Goal: Task Accomplishment & Management: Use online tool/utility

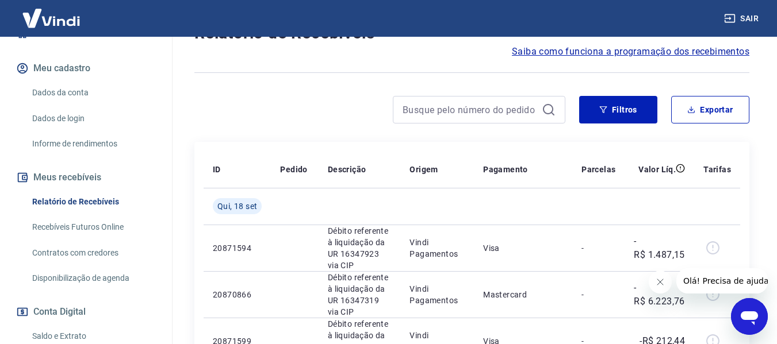
scroll to position [172, 0]
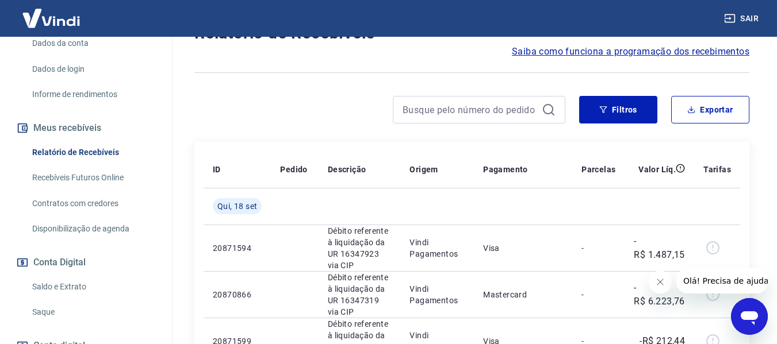
click at [70, 285] on link "Saldo e Extrato" at bounding box center [93, 287] width 131 height 24
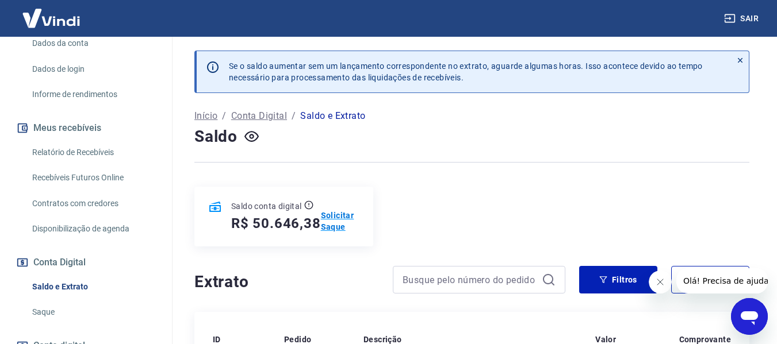
click at [334, 218] on p "Solicitar Saque" at bounding box center [340, 221] width 39 height 23
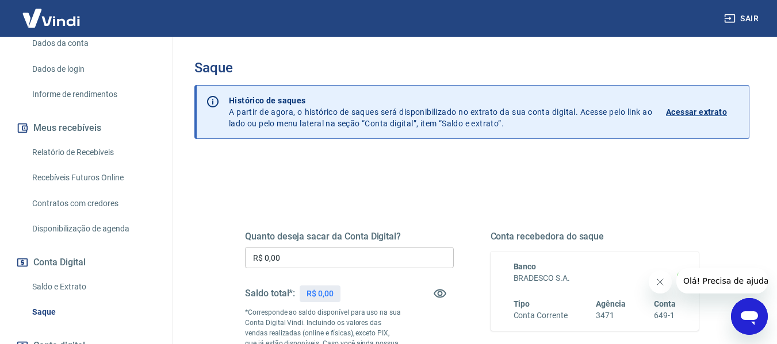
click at [343, 254] on input "R$ 0,00" at bounding box center [349, 257] width 209 height 21
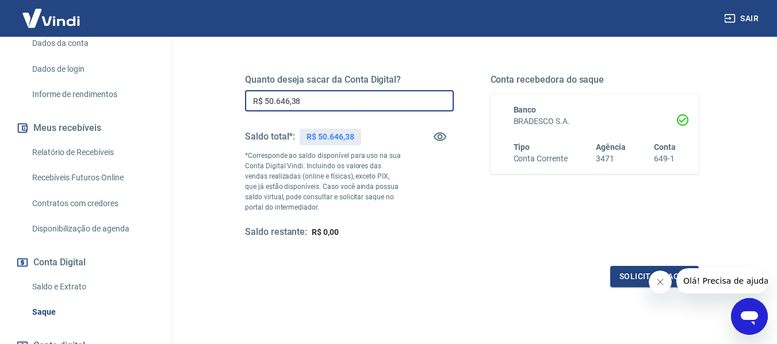
scroll to position [172, 0]
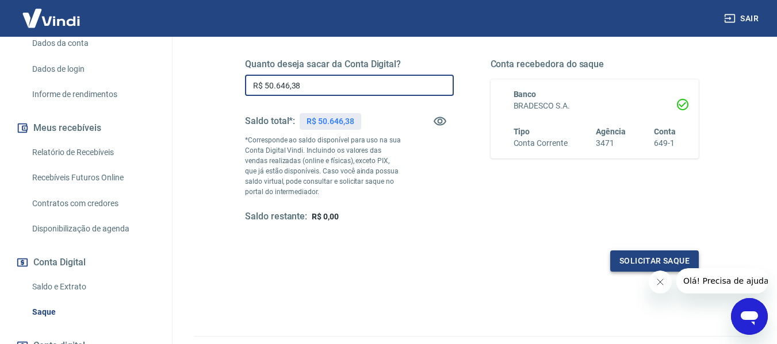
type input "R$ 50.646,38"
click at [641, 260] on button "Solicitar saque" at bounding box center [654, 261] width 89 height 21
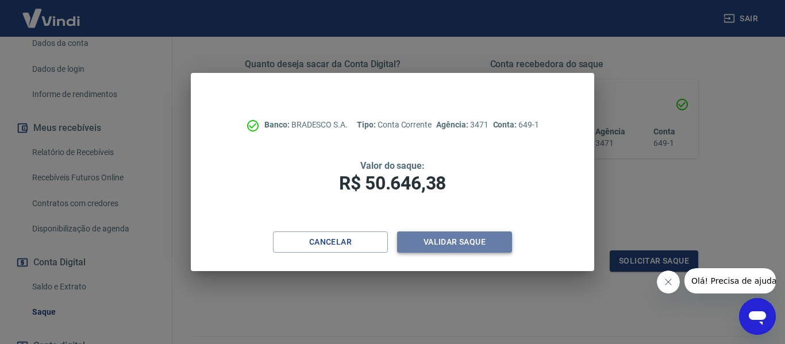
click at [455, 243] on button "Validar saque" at bounding box center [454, 242] width 115 height 21
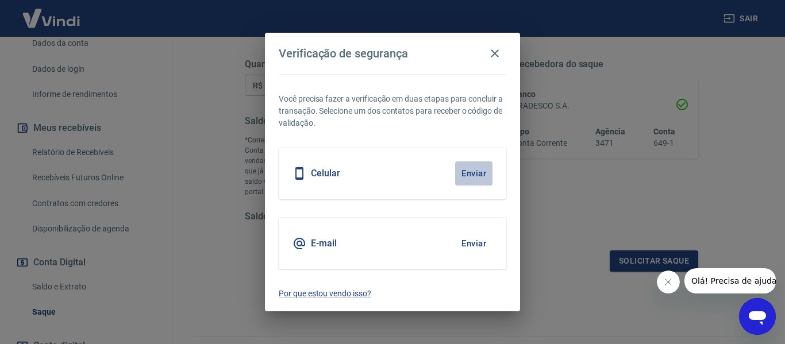
click at [474, 172] on button "Enviar" at bounding box center [473, 174] width 37 height 24
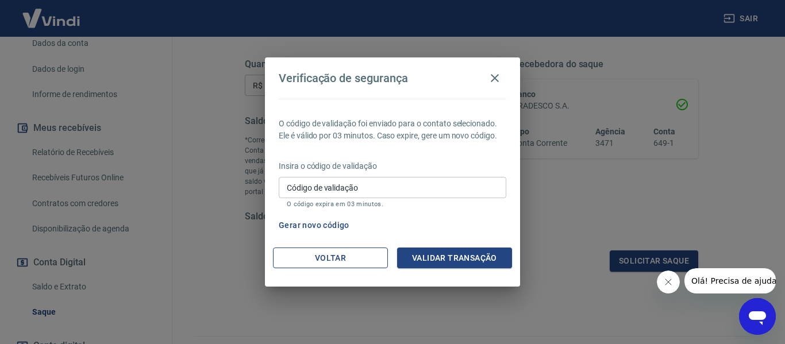
click at [321, 259] on button "Voltar" at bounding box center [330, 258] width 115 height 21
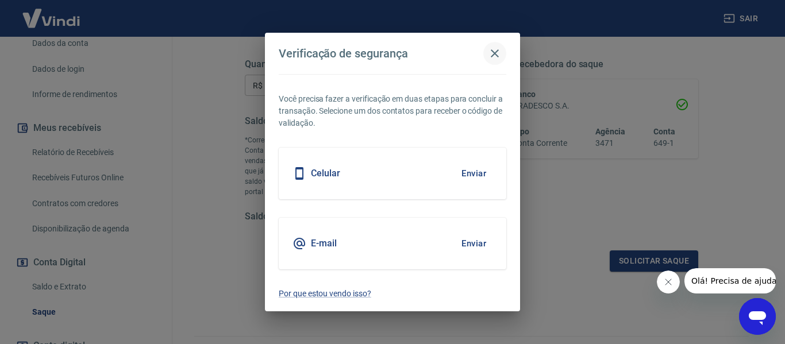
click at [496, 48] on icon "button" at bounding box center [495, 54] width 14 height 14
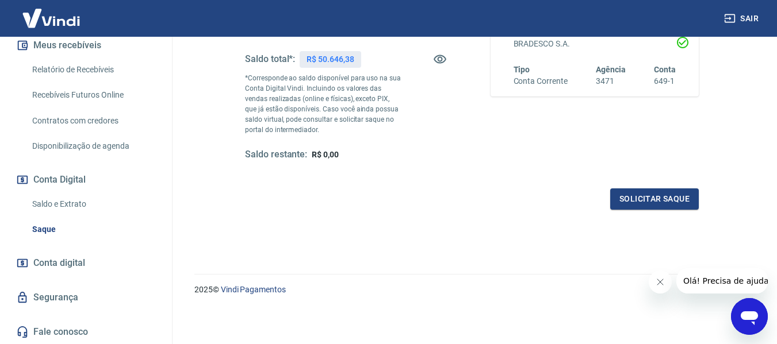
scroll to position [256, 0]
click at [59, 202] on link "Saldo e Extrato" at bounding box center [93, 204] width 131 height 24
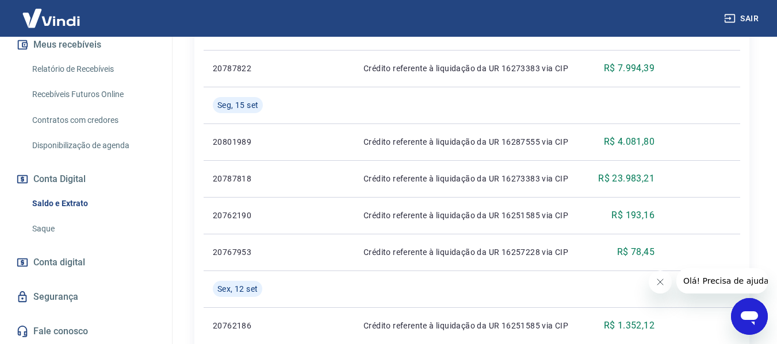
scroll to position [402, 0]
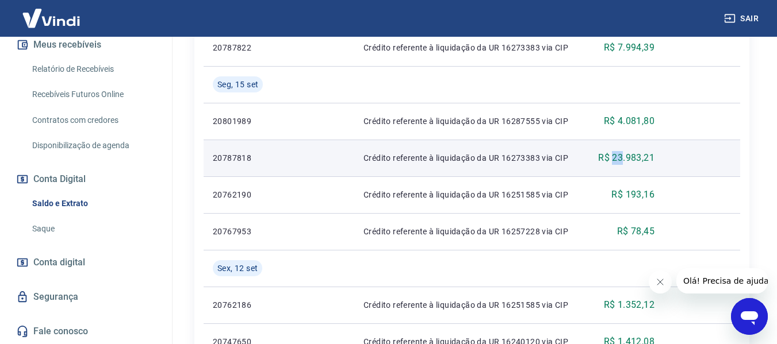
drag, startPoint x: 611, startPoint y: 157, endPoint x: 624, endPoint y: 156, distance: 12.7
click at [624, 156] on p "R$ 23.983,21" at bounding box center [626, 158] width 56 height 14
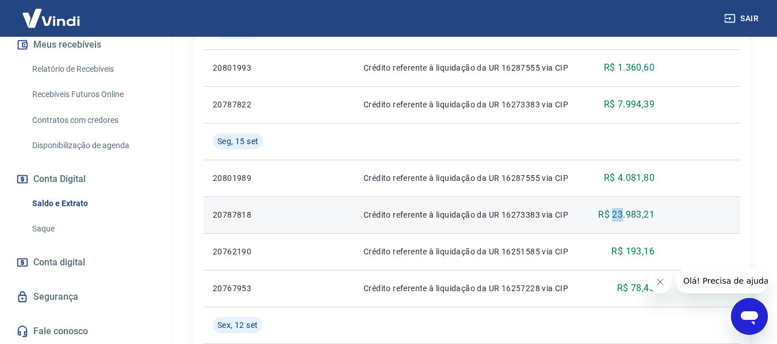
scroll to position [345, 0]
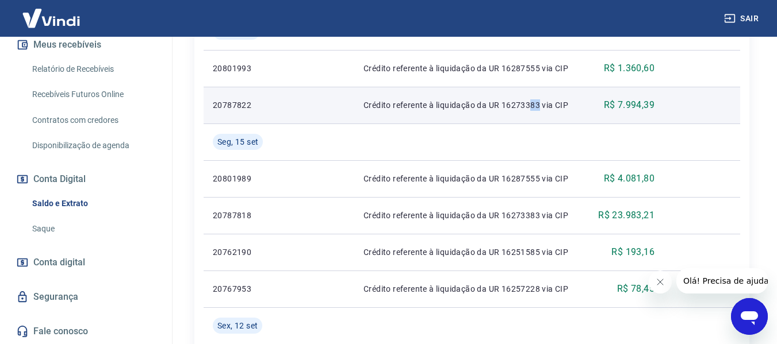
drag, startPoint x: 530, startPoint y: 103, endPoint x: 539, endPoint y: 104, distance: 8.7
click at [539, 104] on p "Crédito referente à liquidação da UR 16273383 via CIP" at bounding box center [469, 104] width 213 height 11
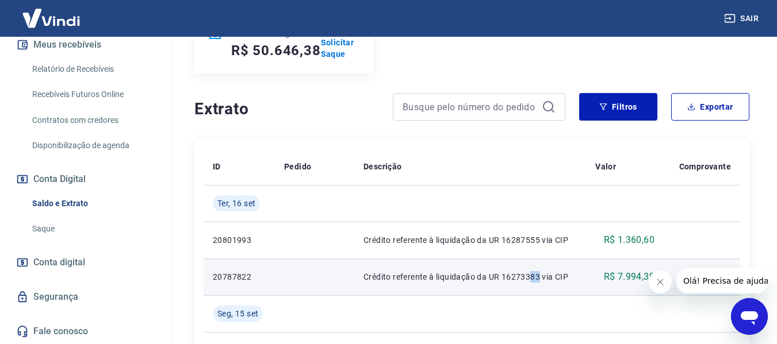
scroll to position [0, 0]
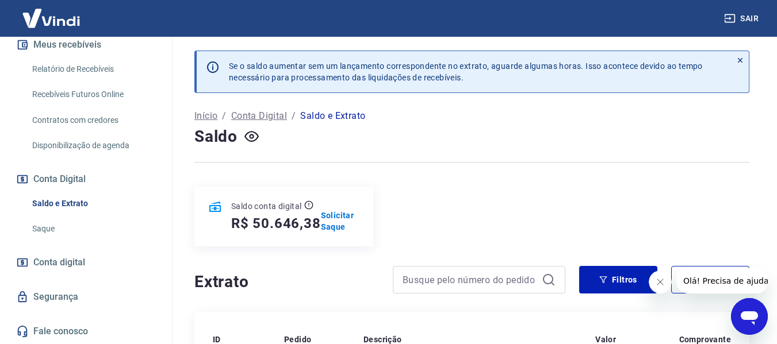
click at [715, 193] on div "Saldo conta digital R$ 50.646,38 Solicitar Saque" at bounding box center [471, 217] width 555 height 60
